Goal: Task Accomplishment & Management: Manage account settings

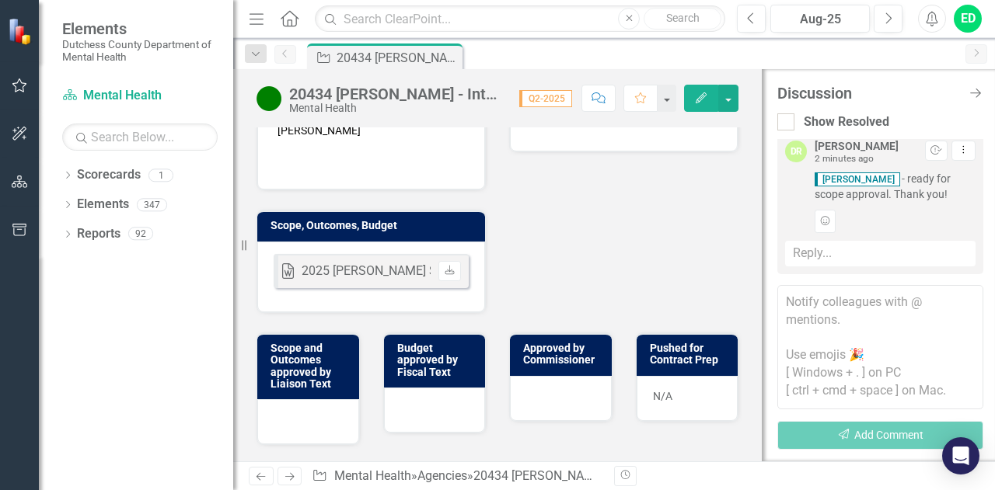
scroll to position [544, 0]
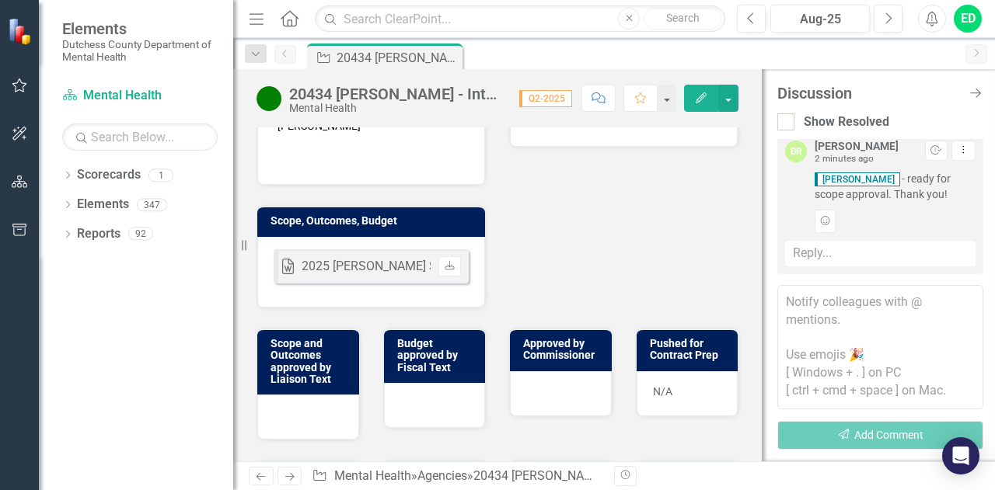
click at [354, 258] on div "2025 [PERSON_NAME] Scope & Budget 20434.docx" at bounding box center [443, 267] width 282 height 18
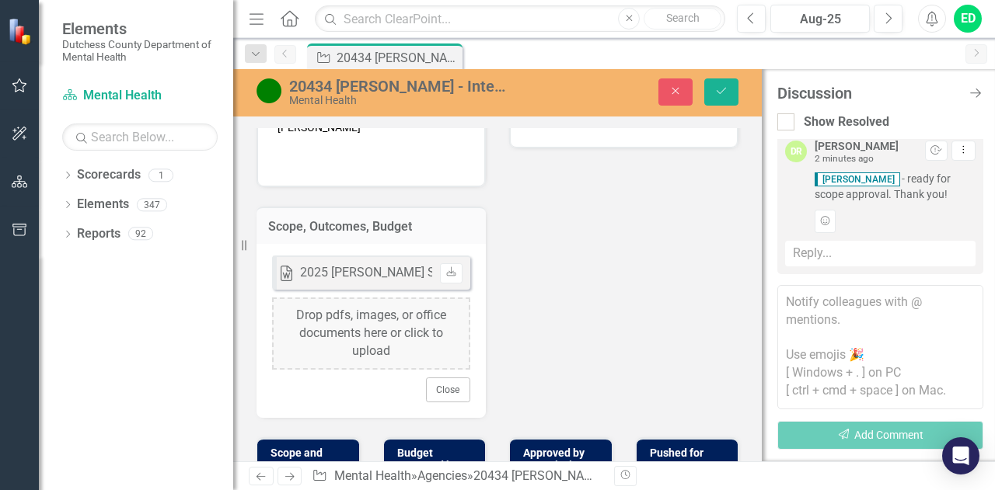
click at [536, 365] on div "Liaison ED [PERSON_NAME] D'Entrone Internal Copy To CC [PERSON_NAME] ED [PERSON…" at bounding box center [497, 47] width 505 height 741
click at [443, 268] on link "Download" at bounding box center [451, 273] width 23 height 20
click at [403, 272] on div "Word 2025 [PERSON_NAME] Scope & Budget 20434.docx Uploaded [DATE] 11:17 AM Down…" at bounding box center [371, 273] width 198 height 34
click at [445, 386] on button "Close" at bounding box center [448, 390] width 44 height 25
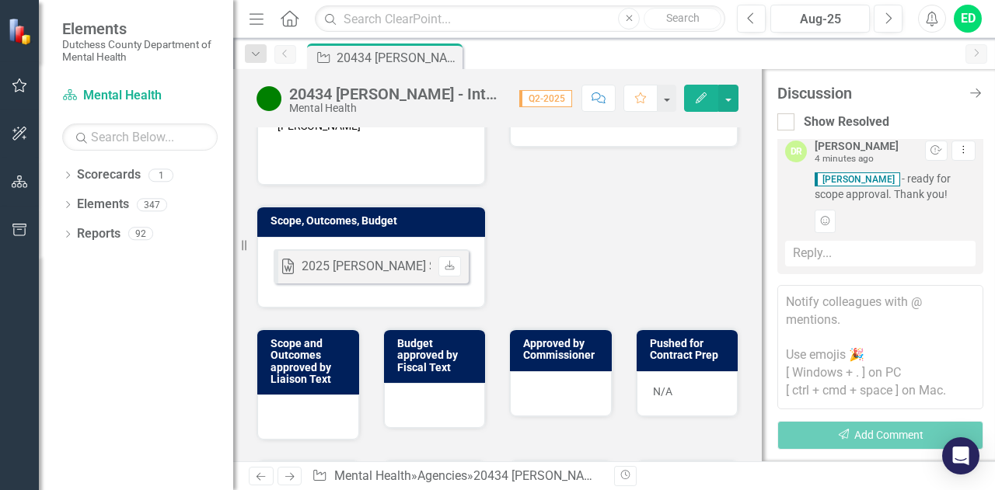
click at [428, 284] on div "Word 2025 [PERSON_NAME] Scope & Budget 20434.docx Uploaded [DATE] 11:17 AM Down…" at bounding box center [371, 272] width 228 height 71
click at [445, 262] on icon "Download" at bounding box center [450, 266] width 12 height 9
click at [438, 284] on div "Word 2025 [PERSON_NAME] Scope & Budget 20434.docx Uploaded [DATE] 11:17 AM Down…" at bounding box center [371, 272] width 228 height 71
click at [437, 284] on div "Word 2025 [PERSON_NAME] Scope & Budget 20434.docx Uploaded [DATE] 11:17 AM Down…" at bounding box center [371, 272] width 228 height 71
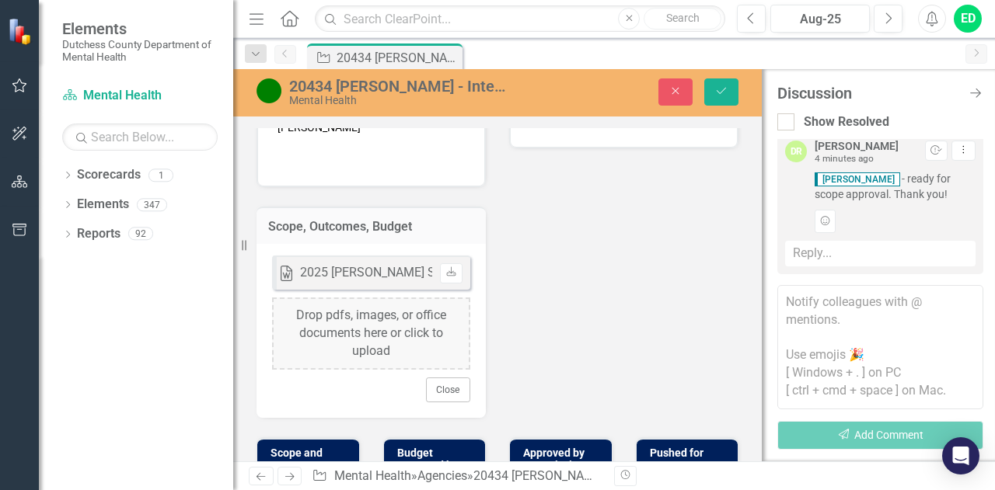
click at [358, 331] on div "Drop pdfs, images, or office documents here or click to upload" at bounding box center [371, 334] width 198 height 72
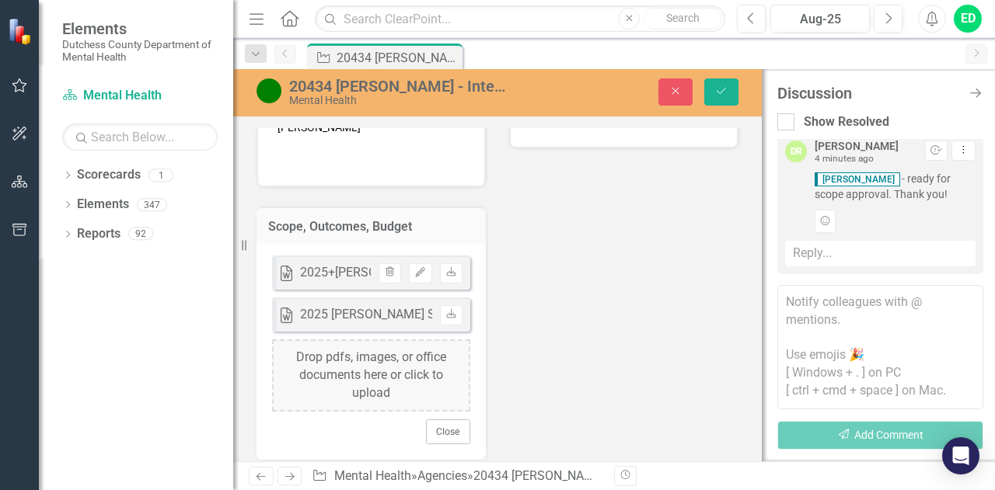
drag, startPoint x: 404, startPoint y: 306, endPoint x: 445, endPoint y: 424, distance: 125.1
click at [445, 424] on button "Close" at bounding box center [448, 432] width 44 height 25
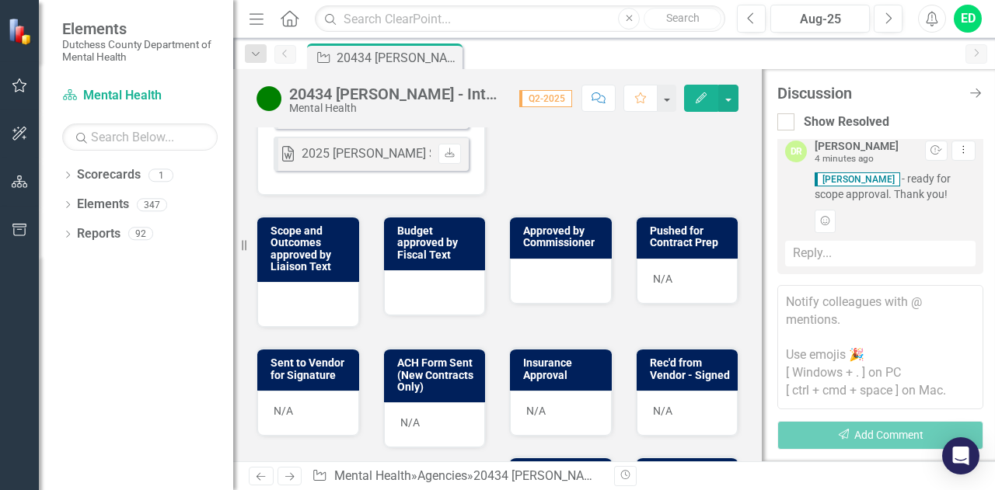
scroll to position [700, 0]
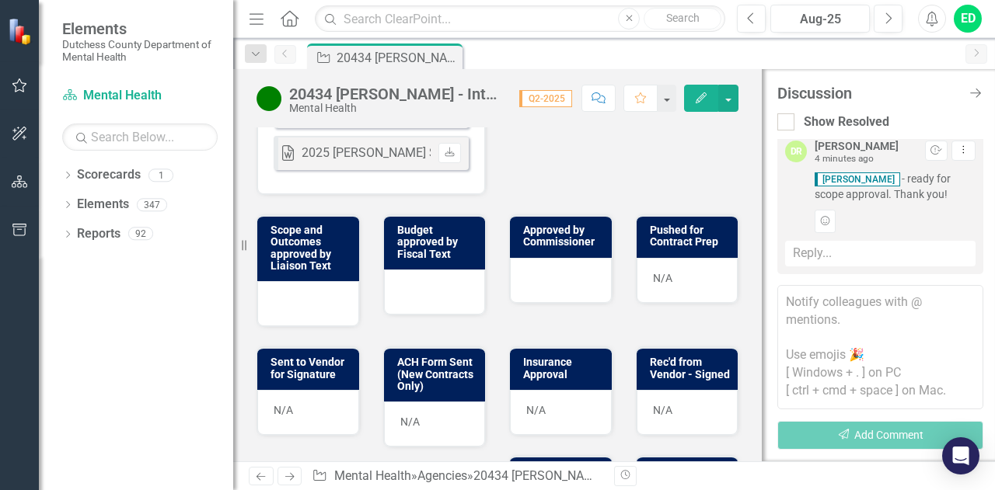
click at [316, 299] on div at bounding box center [308, 303] width 102 height 45
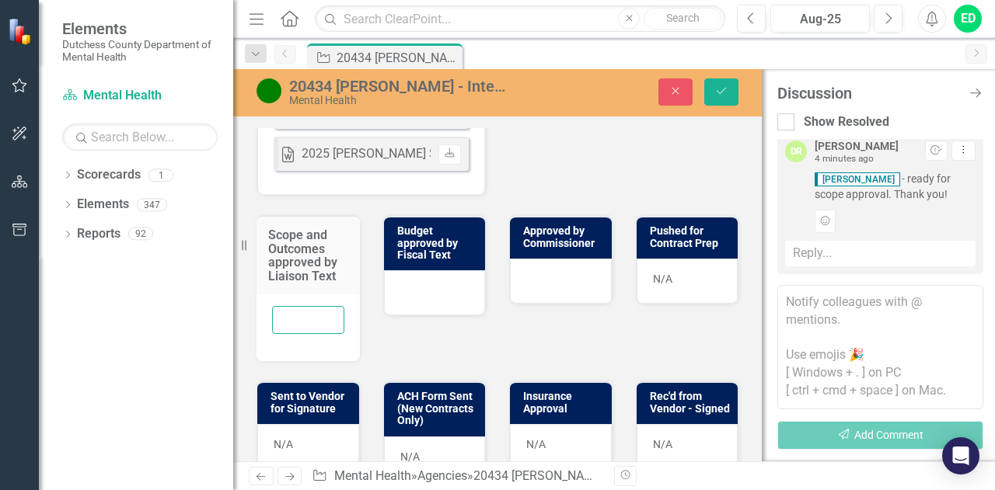
click at [300, 308] on input "text" at bounding box center [308, 320] width 72 height 29
type input "ED [DATE]"
click at [719, 99] on button "Save" at bounding box center [721, 92] width 34 height 27
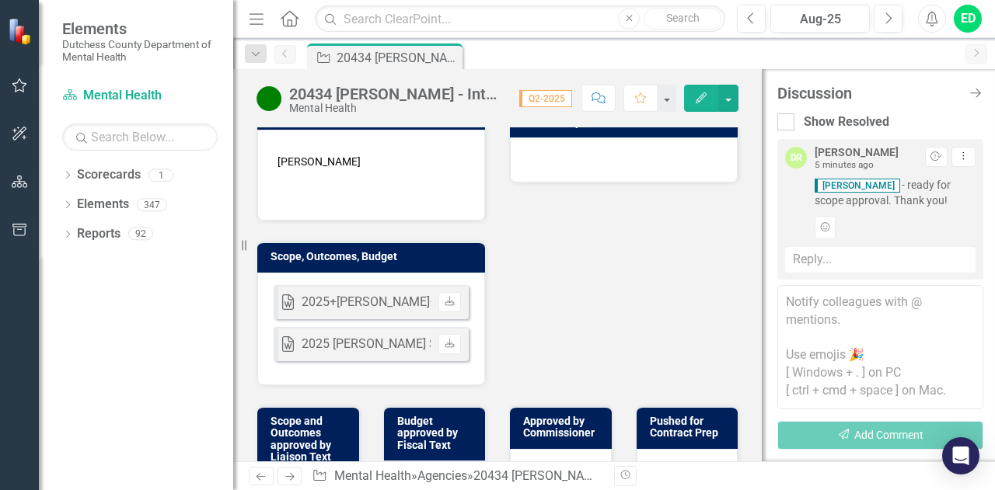
scroll to position [544, 0]
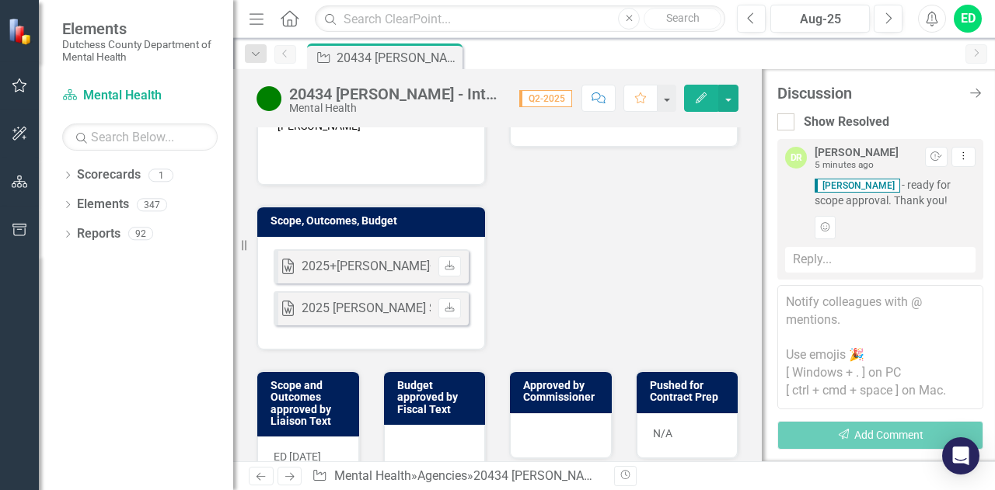
click at [844, 307] on textarea at bounding box center [880, 347] width 206 height 124
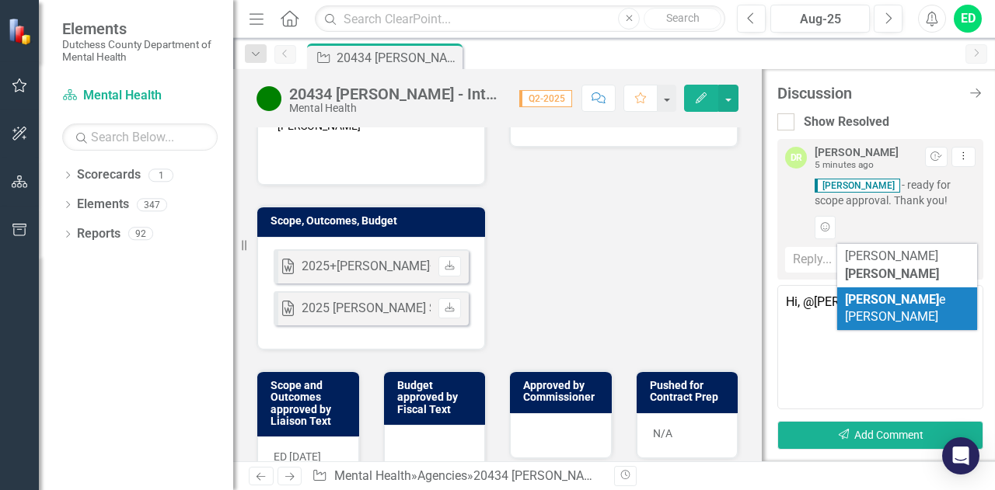
click at [884, 292] on span "[PERSON_NAME]" at bounding box center [895, 308] width 100 height 33
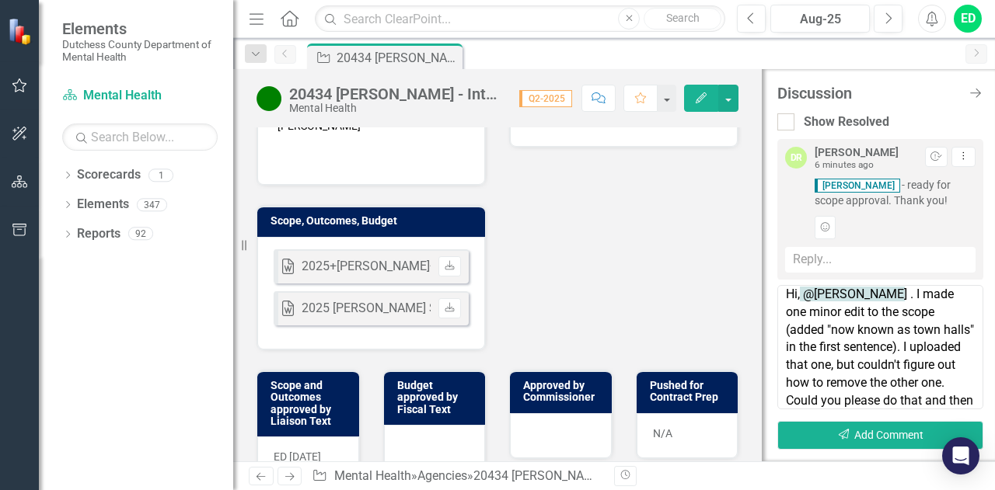
scroll to position [25, 0]
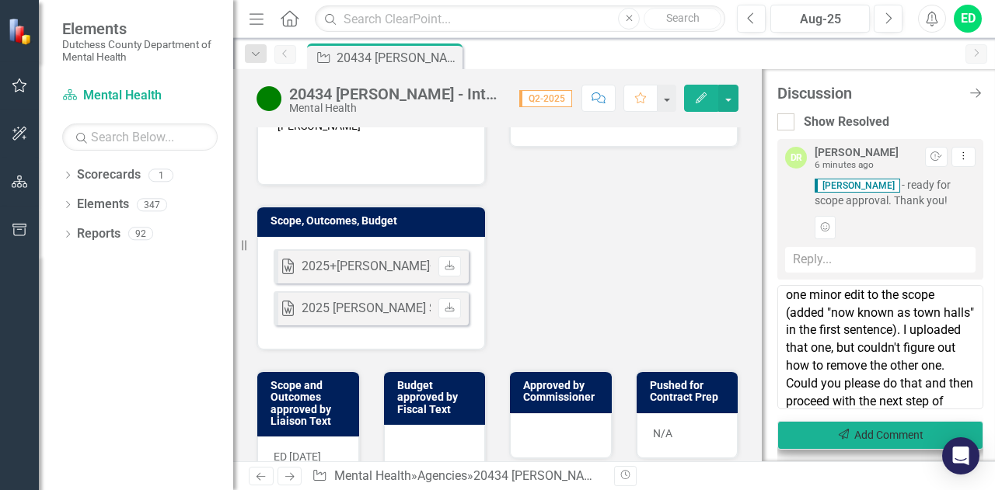
type textarea "Hi, @[PERSON_NAME] . I made one minor edit to the scope (added "now known as to…"
click at [897, 436] on button "Send Add Comment" at bounding box center [880, 435] width 206 height 29
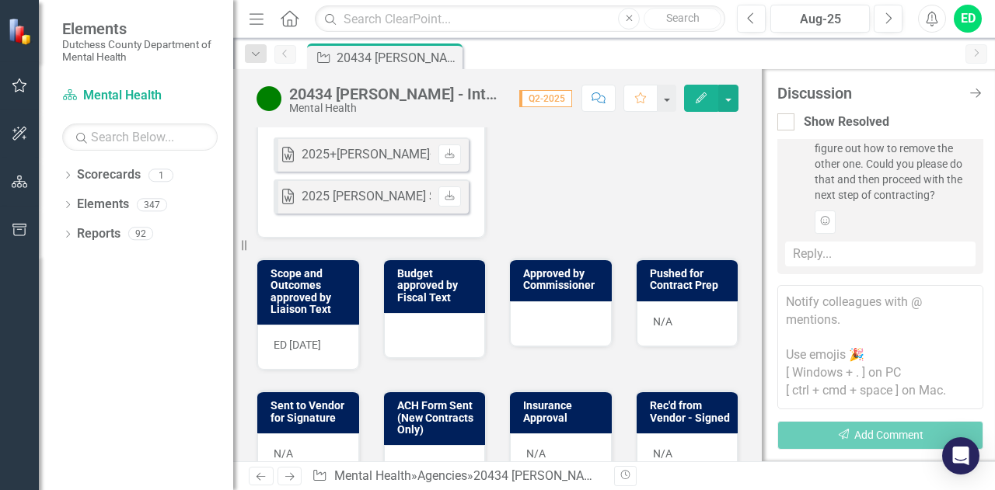
scroll to position [466, 0]
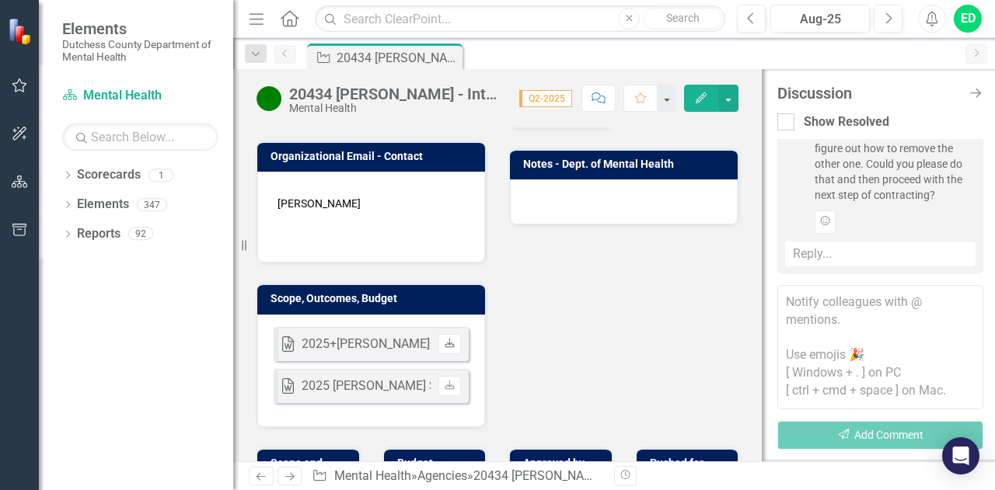
click at [442, 338] on link "Download" at bounding box center [449, 344] width 23 height 20
click at [444, 382] on icon "Download" at bounding box center [450, 386] width 12 height 9
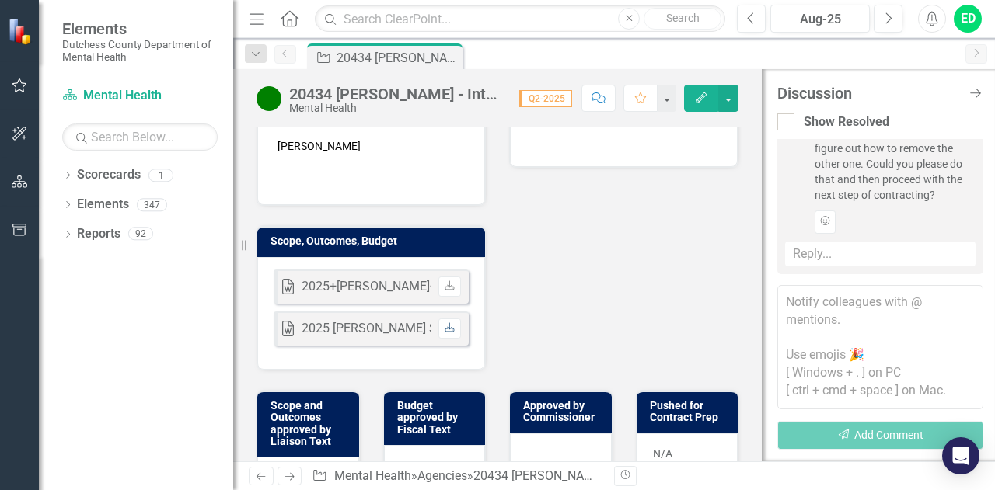
scroll to position [456, 0]
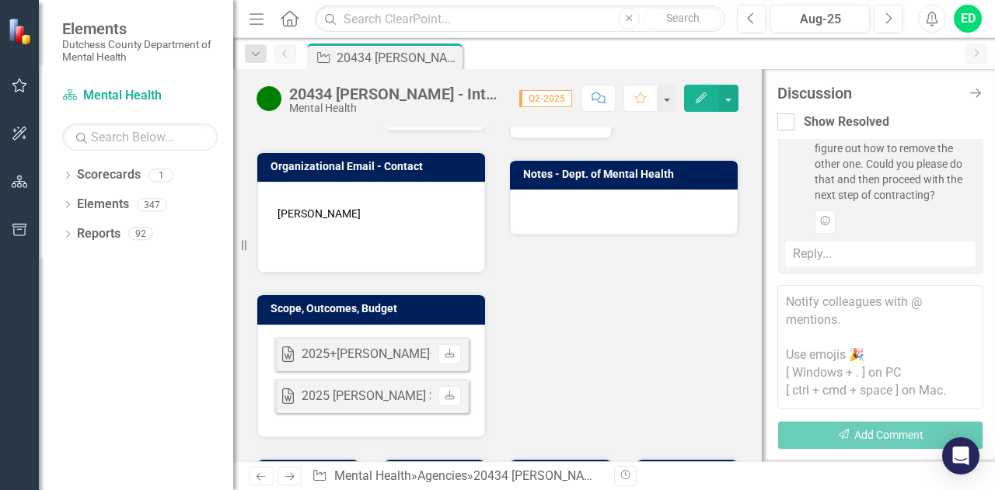
click at [393, 351] on div "2025+[PERSON_NAME]+[PERSON_NAME]+[PERSON_NAME]+Scope+&+Budget+20434 (1).docx" at bounding box center [562, 355] width 521 height 18
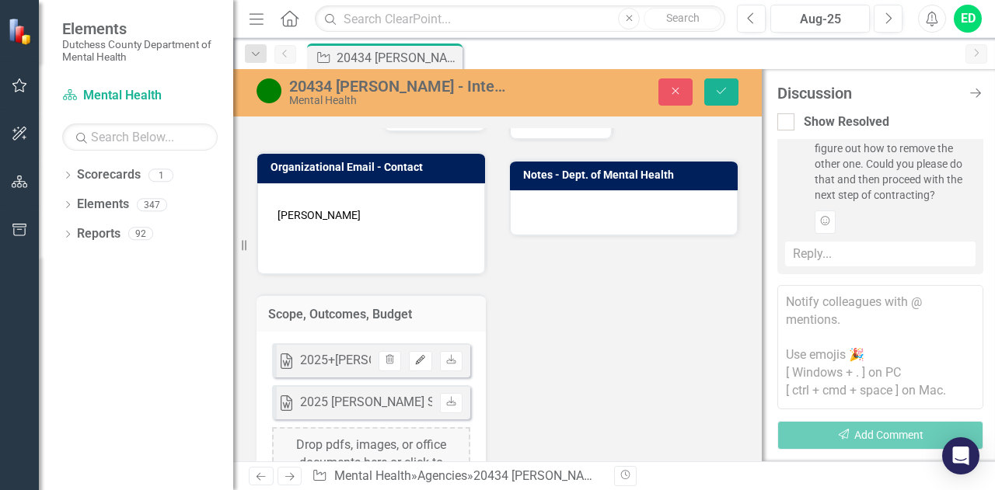
click at [420, 356] on icon "Edit" at bounding box center [420, 360] width 12 height 9
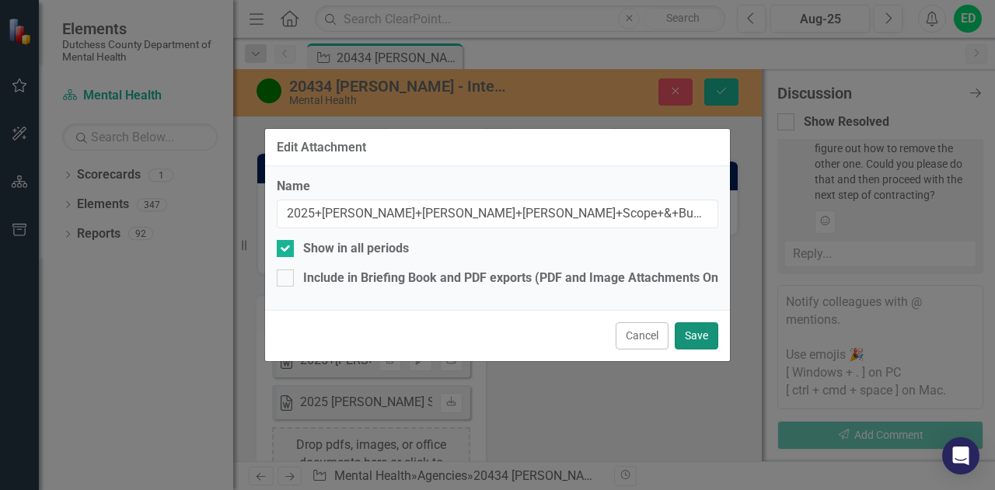
click at [700, 336] on button "Save" at bounding box center [697, 336] width 44 height 27
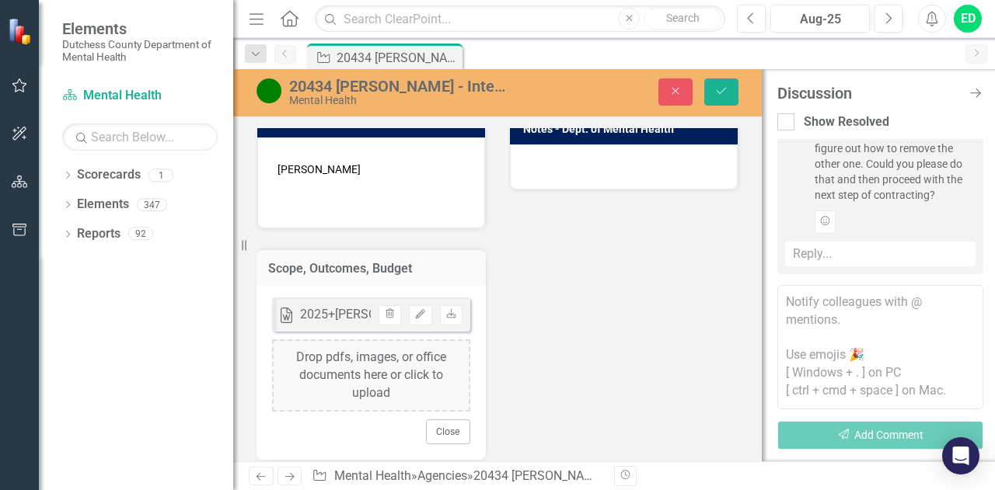
scroll to position [534, 0]
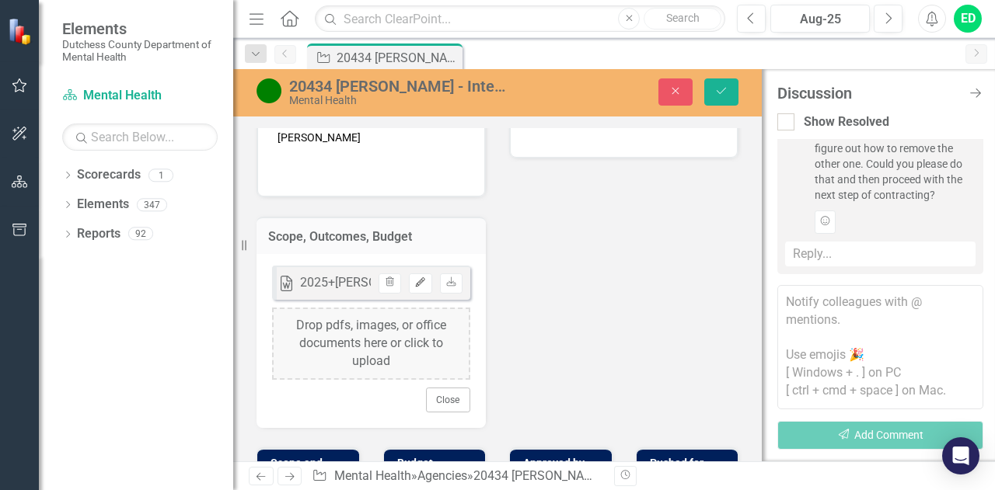
click at [414, 278] on icon "Edit" at bounding box center [420, 282] width 12 height 9
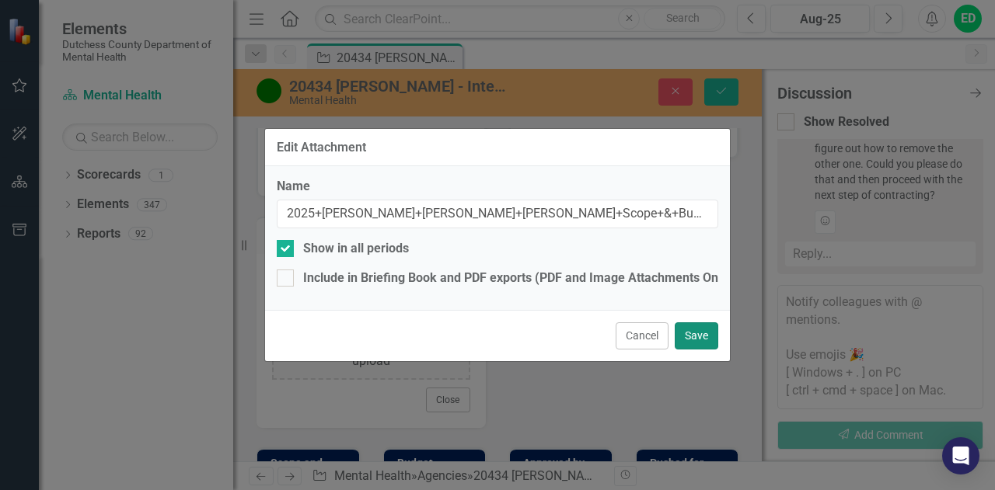
click at [696, 338] on button "Save" at bounding box center [697, 336] width 44 height 27
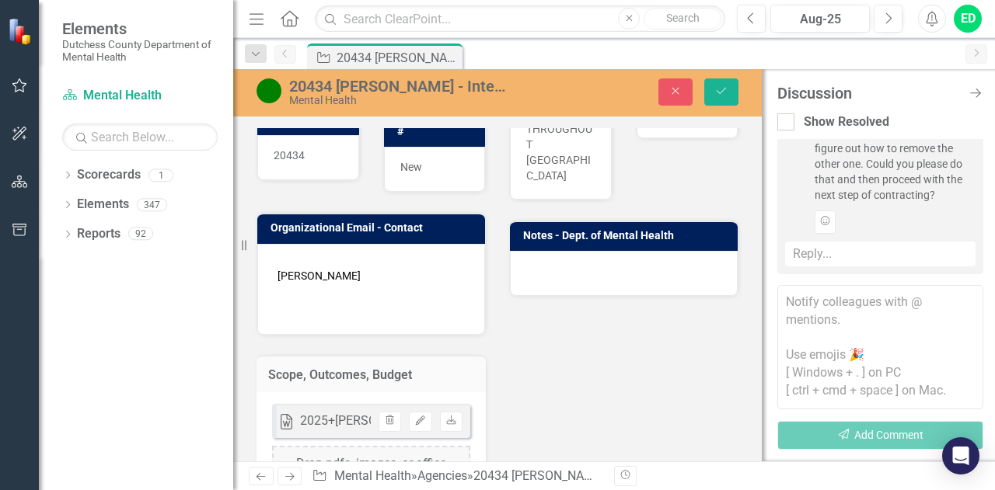
scroll to position [612, 0]
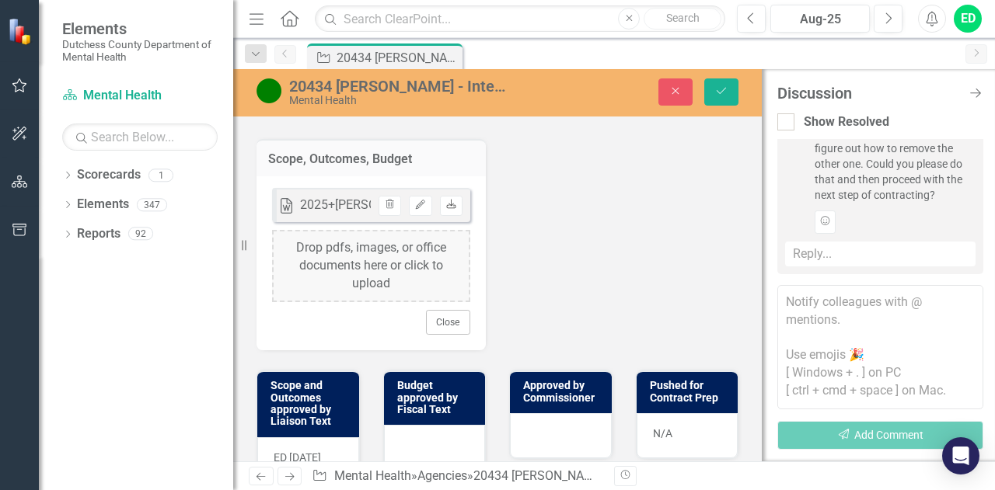
click at [445, 201] on icon "Download" at bounding box center [451, 205] width 12 height 9
